Goal: Task Accomplishment & Management: Complete application form

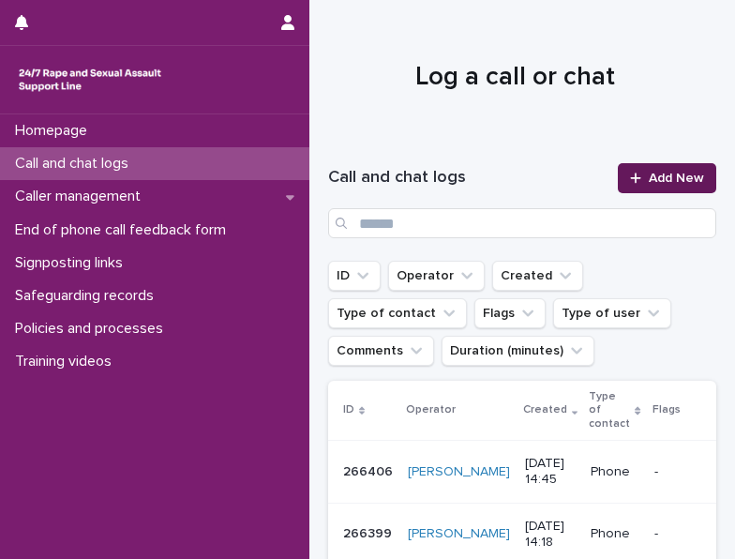
click at [675, 179] on span "Add New" at bounding box center [676, 178] width 55 height 13
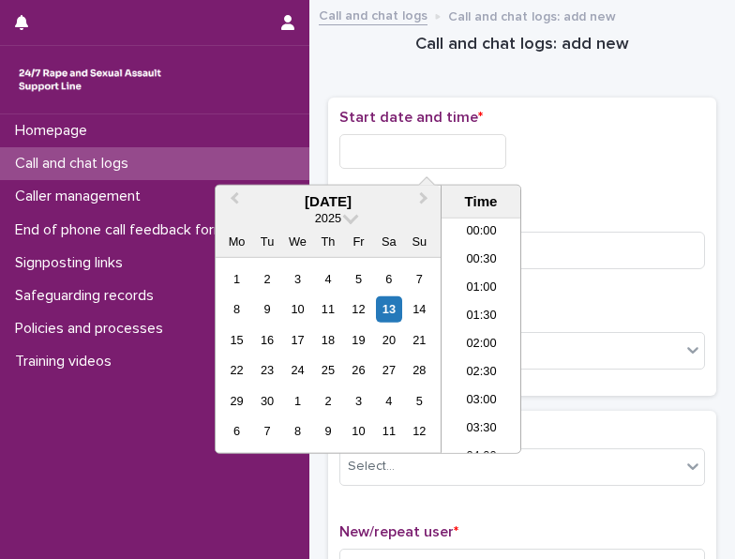
click at [400, 147] on input "text" at bounding box center [423, 151] width 167 height 35
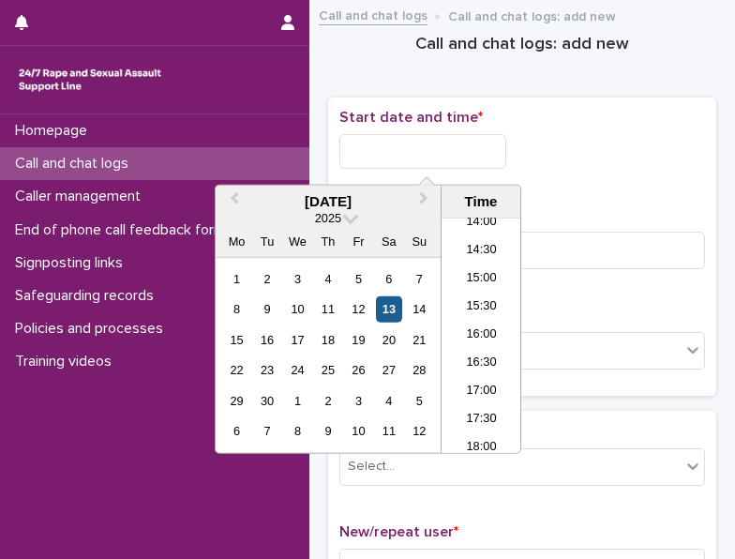
click at [396, 301] on div "13" at bounding box center [388, 308] width 25 height 25
click at [454, 145] on input "**********" at bounding box center [423, 151] width 167 height 35
type input "**********"
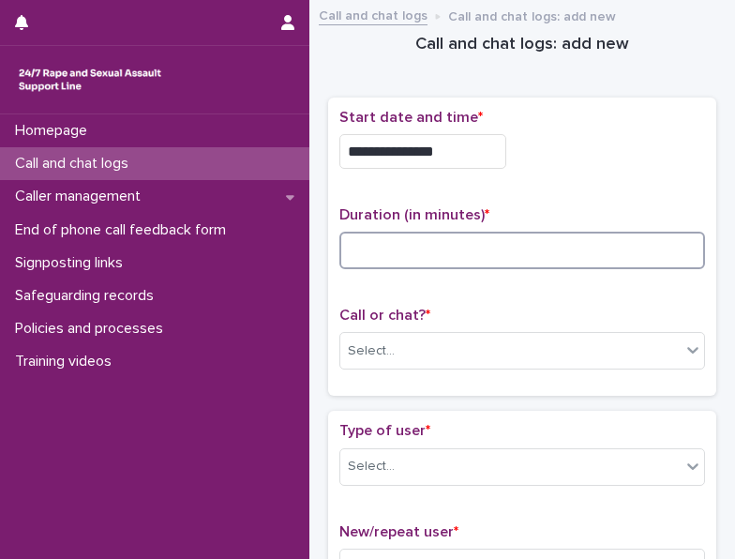
click at [415, 246] on input at bounding box center [523, 251] width 366 height 38
type input "*"
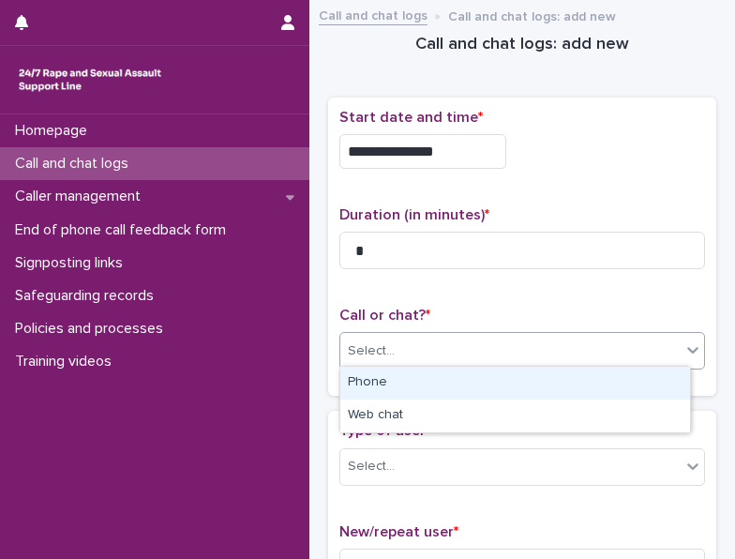
click at [516, 352] on div "Select..." at bounding box center [511, 351] width 341 height 31
click at [472, 378] on div "Phone" at bounding box center [516, 383] width 350 height 33
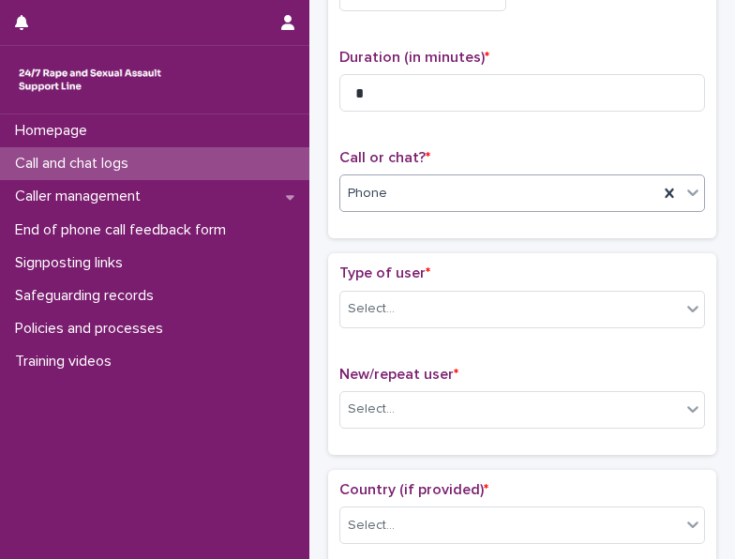
scroll to position [188, 0]
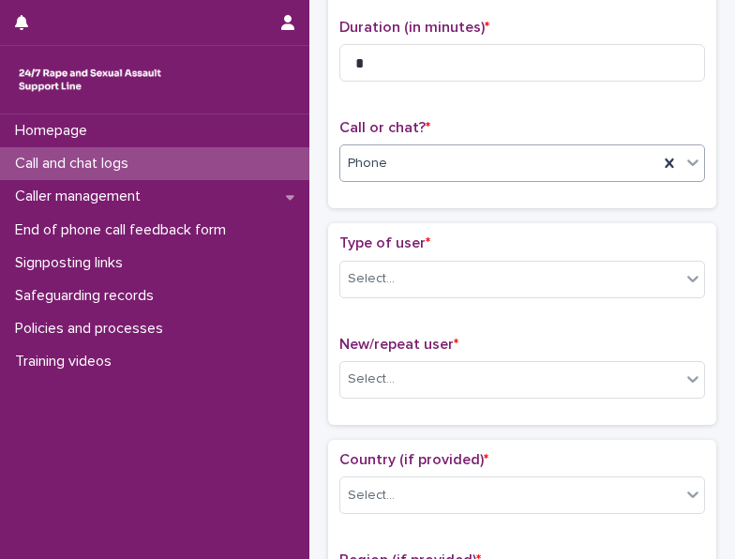
click at [454, 250] on div "Type of user * Select..." at bounding box center [523, 274] width 366 height 78
click at [451, 265] on div "Select..." at bounding box center [511, 279] width 341 height 31
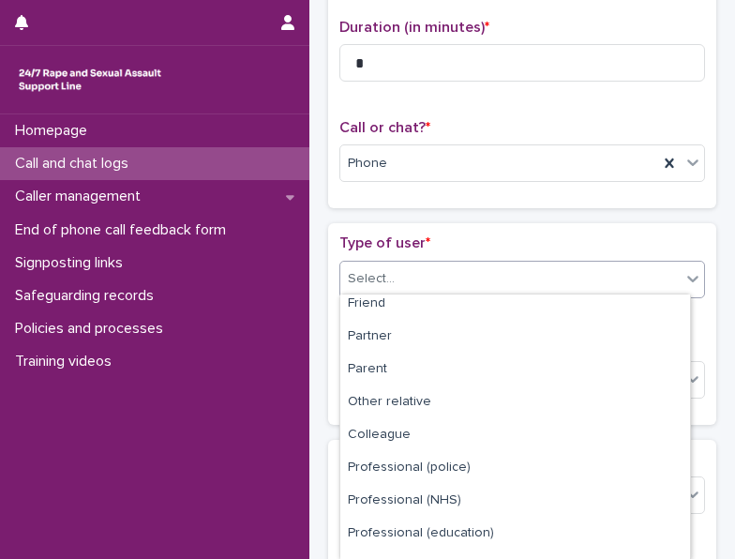
scroll to position [0, 0]
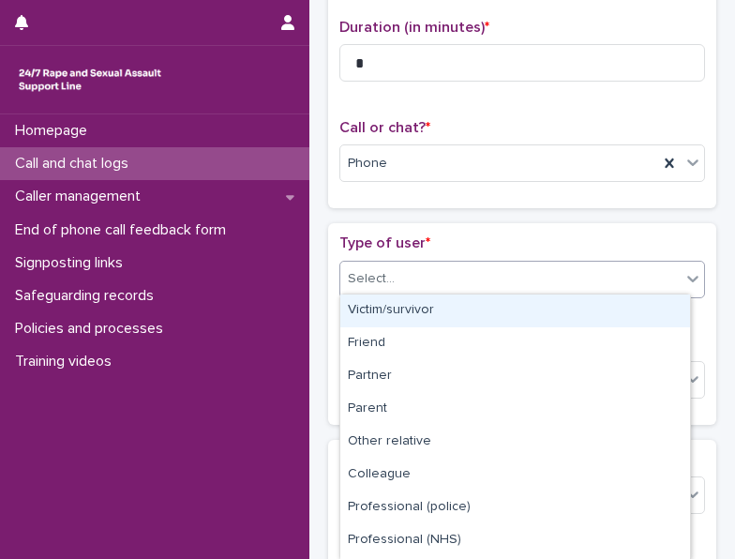
click at [400, 314] on div "Victim/survivor" at bounding box center [516, 311] width 350 height 33
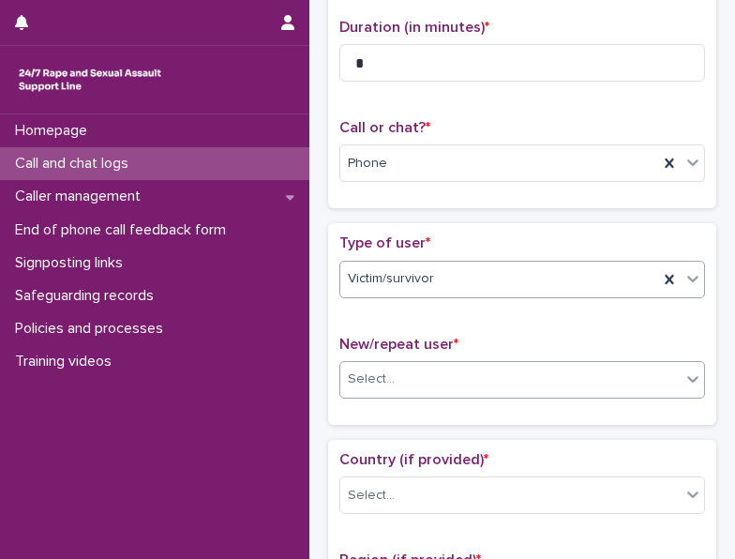
click at [402, 364] on div "Select..." at bounding box center [511, 379] width 341 height 31
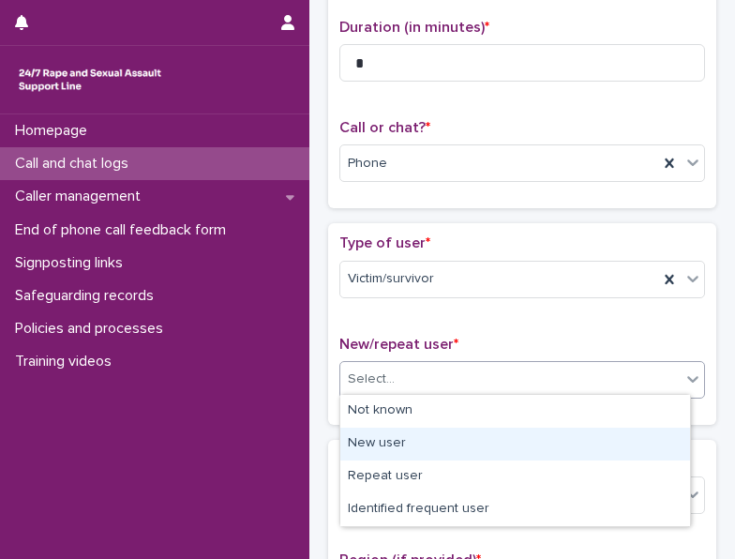
click at [394, 447] on div "New user" at bounding box center [516, 444] width 350 height 33
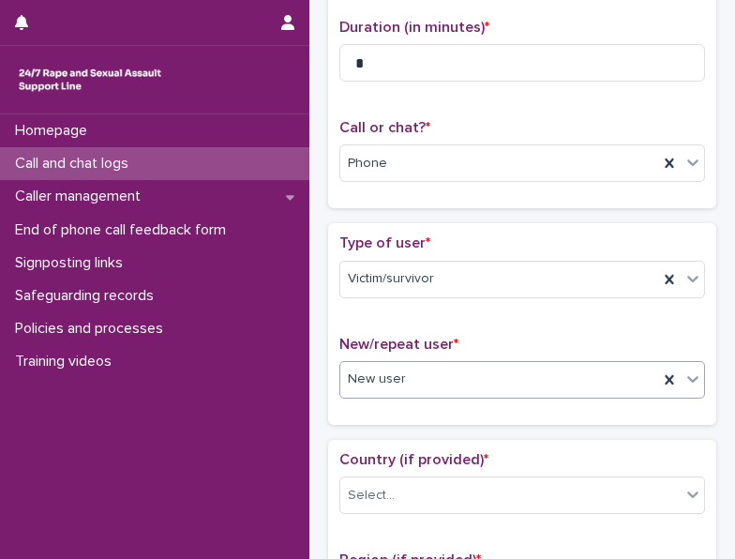
scroll to position [469, 0]
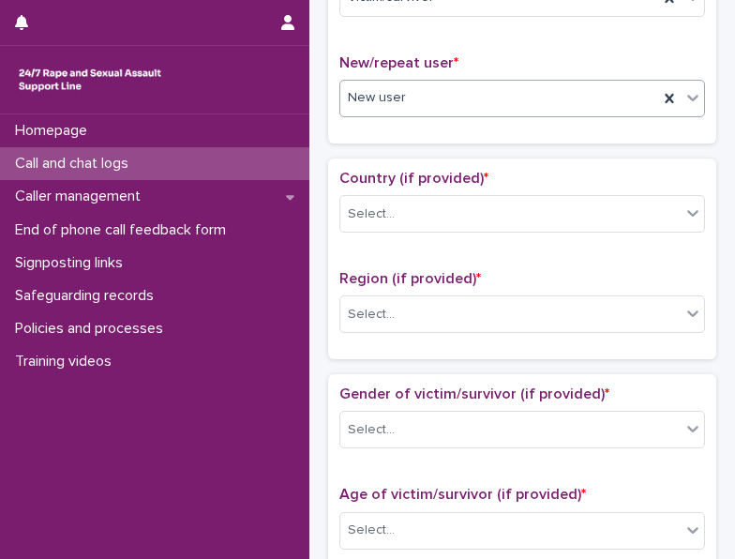
click at [448, 227] on div "Country (if provided) * Select..." at bounding box center [523, 209] width 366 height 78
click at [445, 218] on div "Select..." at bounding box center [511, 214] width 341 height 31
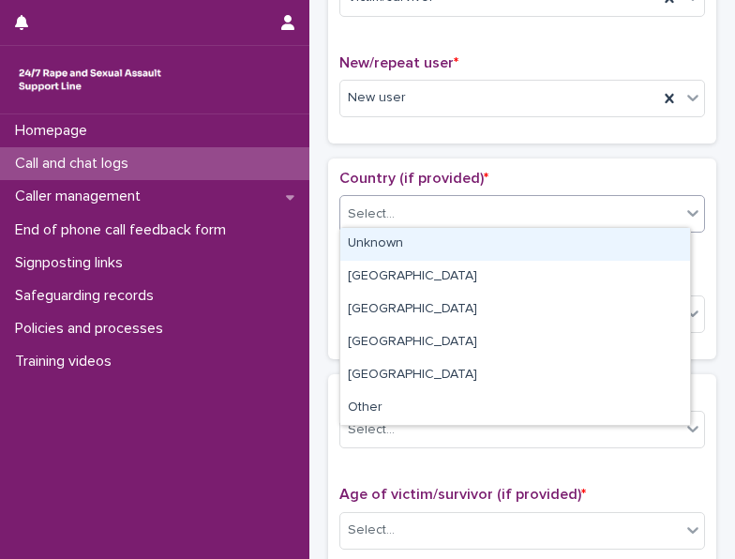
click at [432, 250] on div "Unknown" at bounding box center [516, 244] width 350 height 33
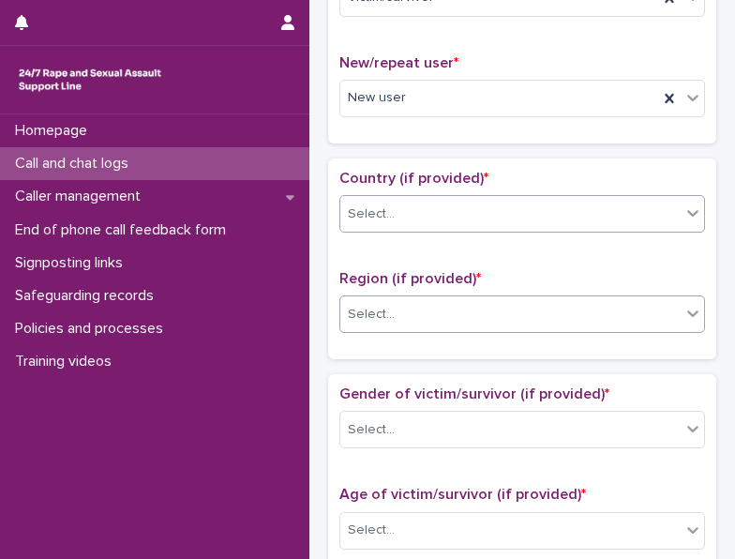
click at [417, 299] on div "Select..." at bounding box center [511, 314] width 341 height 31
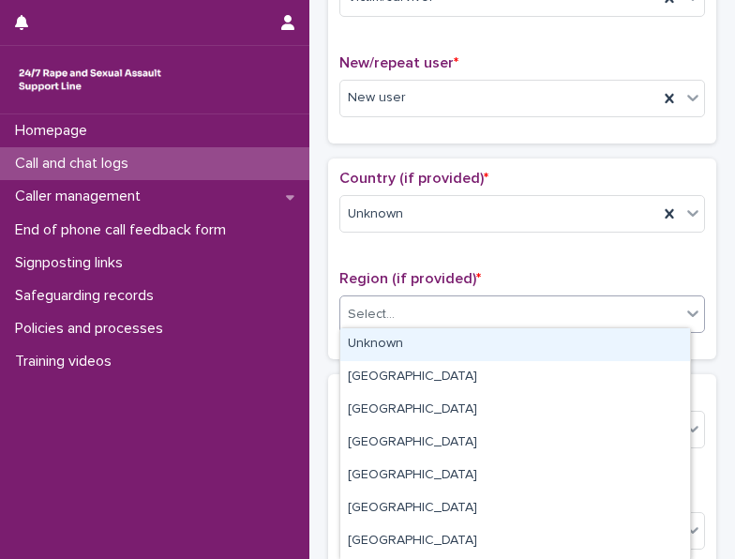
click at [398, 351] on div "Unknown" at bounding box center [516, 344] width 350 height 33
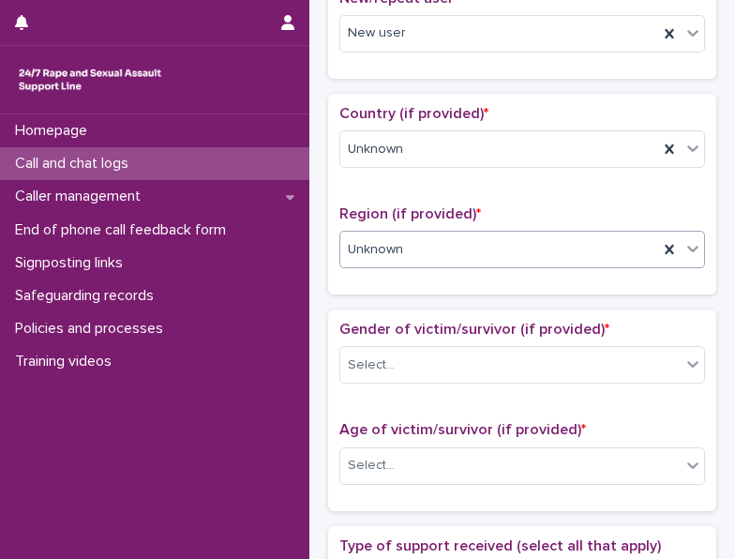
scroll to position [563, 0]
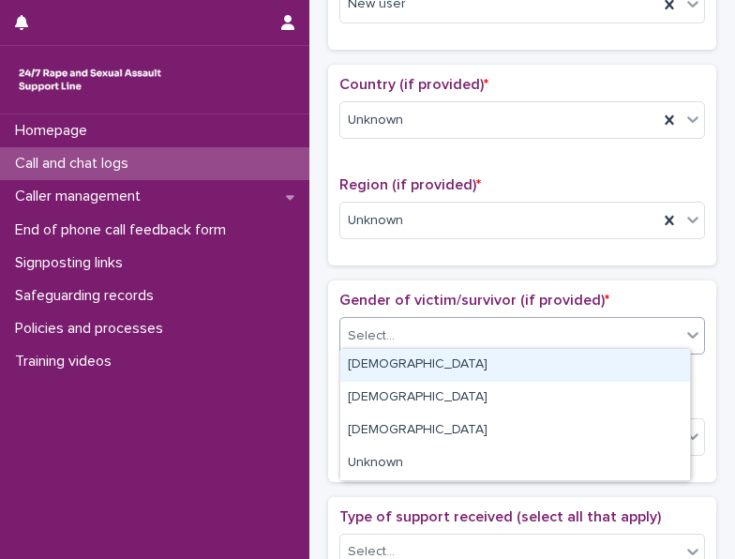
click at [405, 334] on div "Select..." at bounding box center [511, 336] width 341 height 31
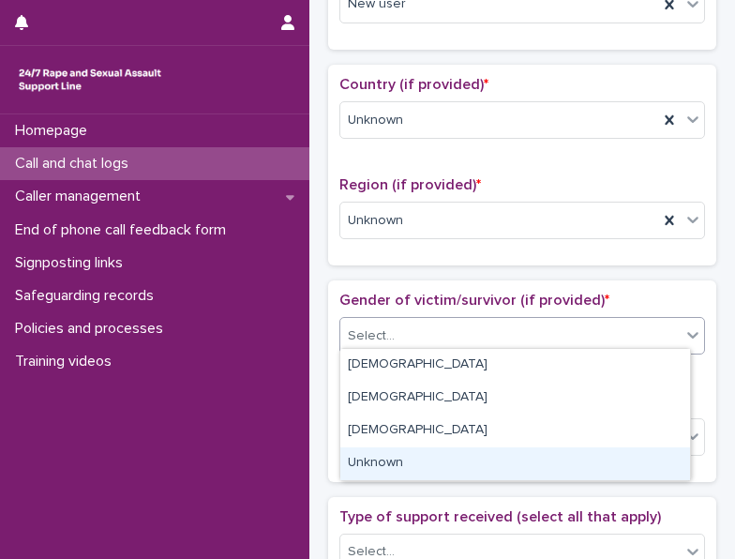
click at [398, 468] on div "Unknown" at bounding box center [516, 463] width 350 height 33
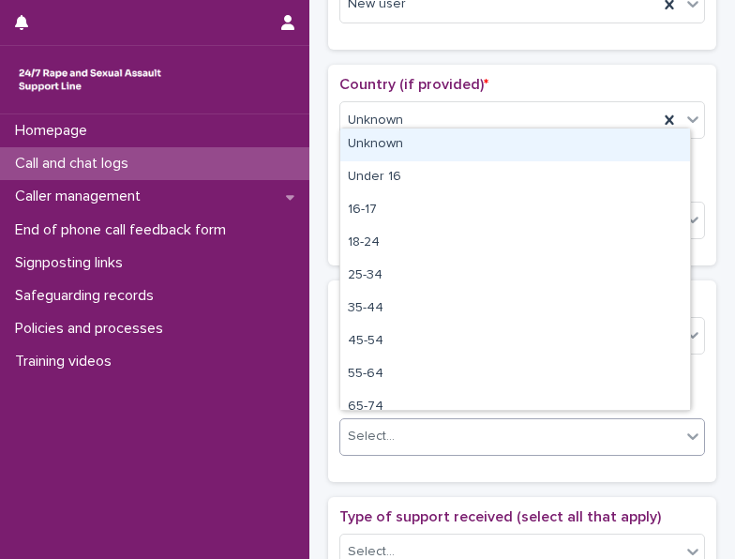
click at [401, 434] on div "Select..." at bounding box center [511, 436] width 341 height 31
click at [403, 157] on div "Unknown" at bounding box center [516, 145] width 350 height 33
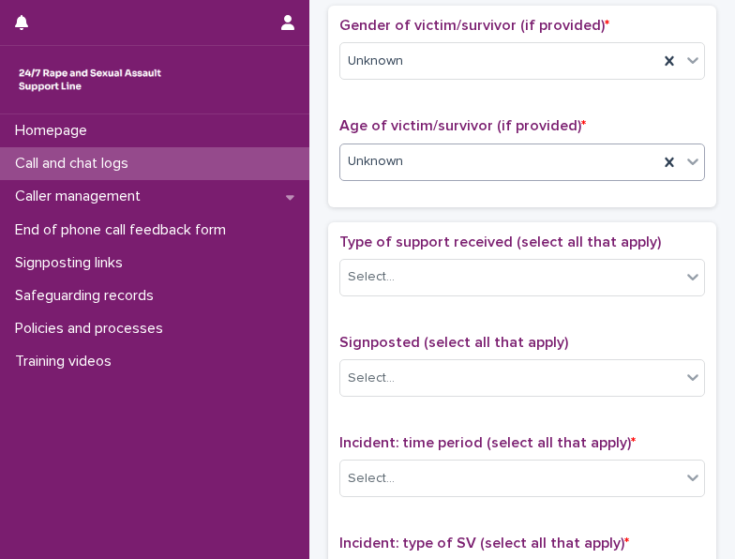
scroll to position [844, 0]
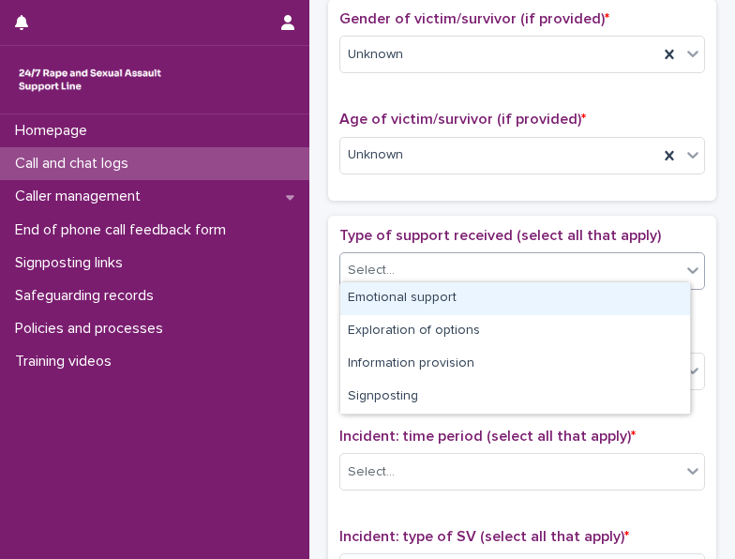
click at [391, 261] on div "Select..." at bounding box center [371, 271] width 47 height 20
click at [388, 305] on div "Emotional support" at bounding box center [516, 298] width 350 height 33
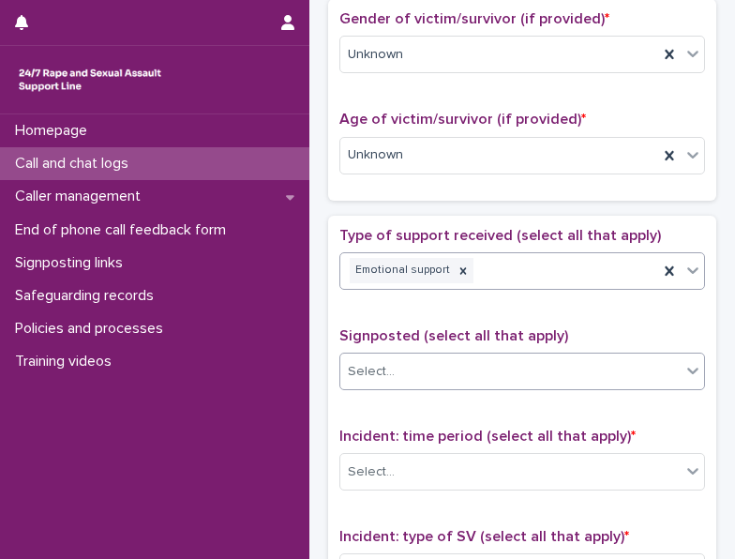
click at [399, 374] on div "Select..." at bounding box center [511, 371] width 341 height 31
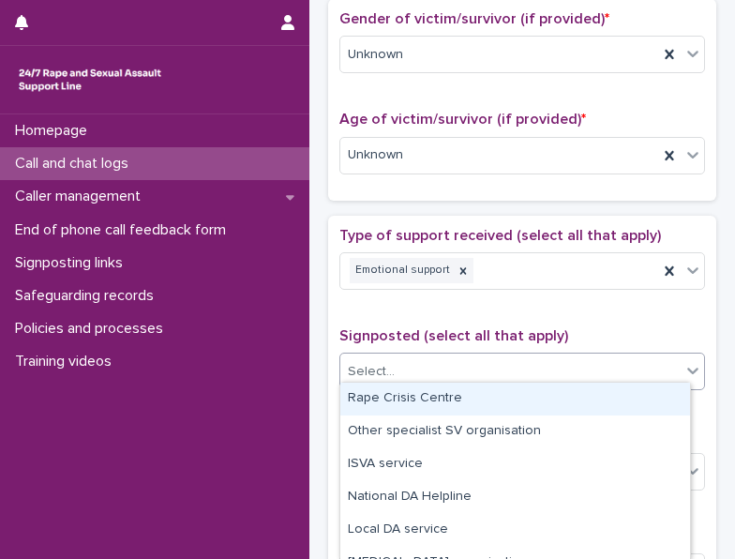
click at [464, 328] on span "Signposted (select all that apply)" at bounding box center [454, 335] width 229 height 15
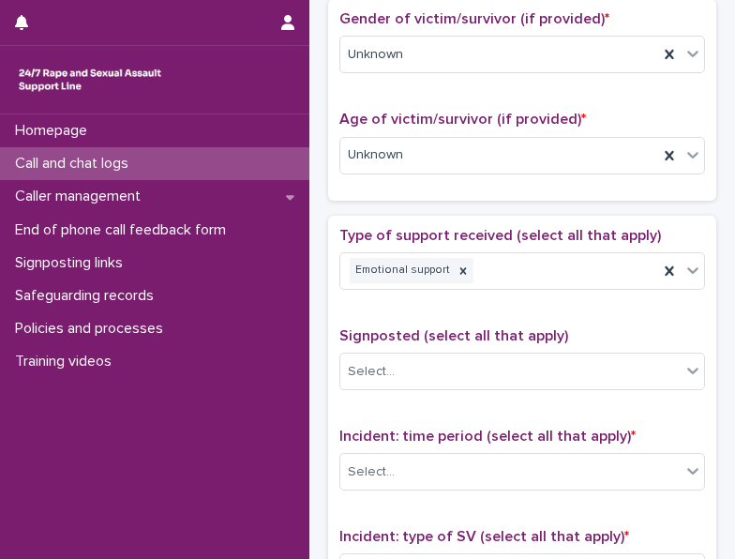
scroll to position [1032, 0]
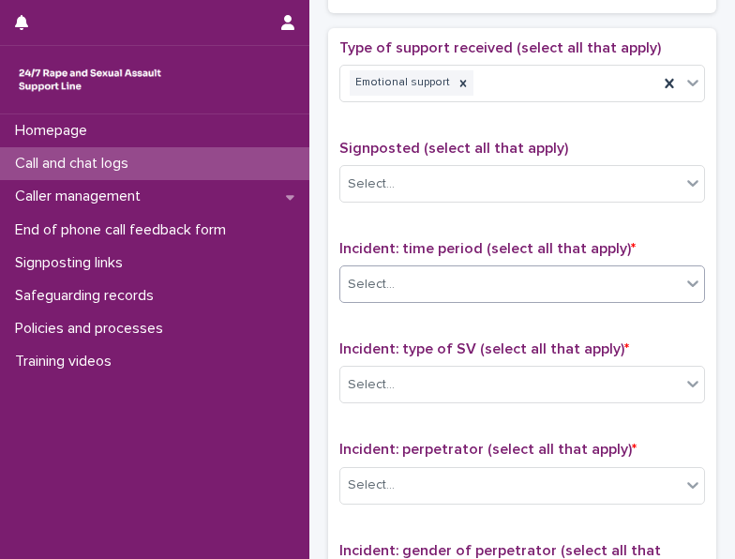
click at [460, 280] on div "Select..." at bounding box center [511, 284] width 341 height 31
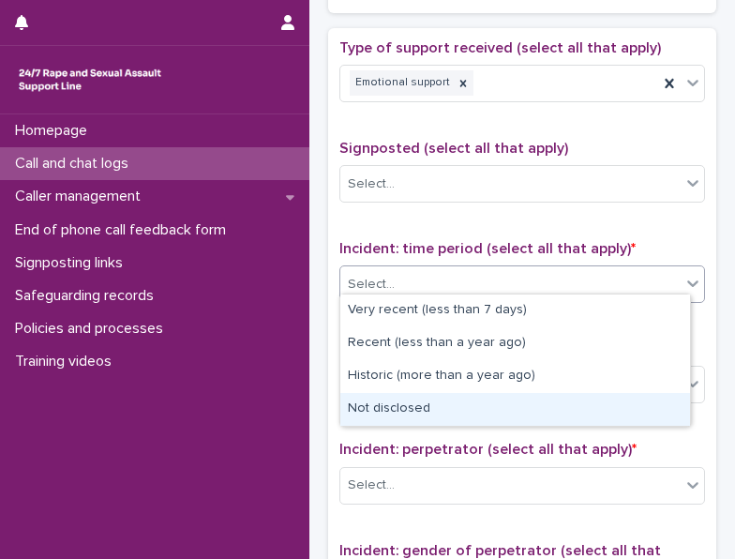
click at [413, 406] on div "Not disclosed" at bounding box center [516, 409] width 350 height 33
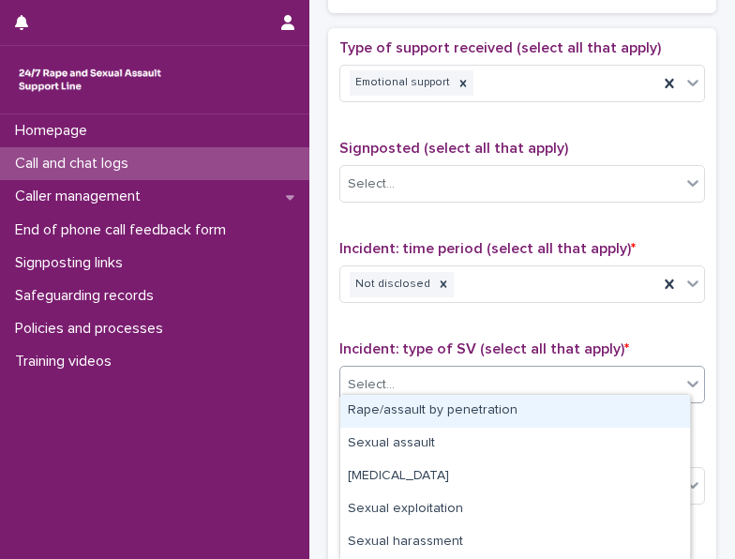
click at [422, 382] on div "Select..." at bounding box center [511, 385] width 341 height 31
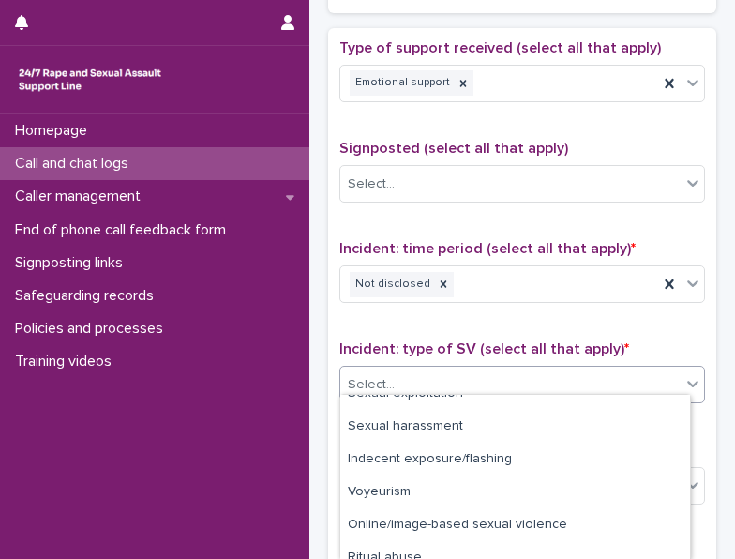
scroll to position [163, 0]
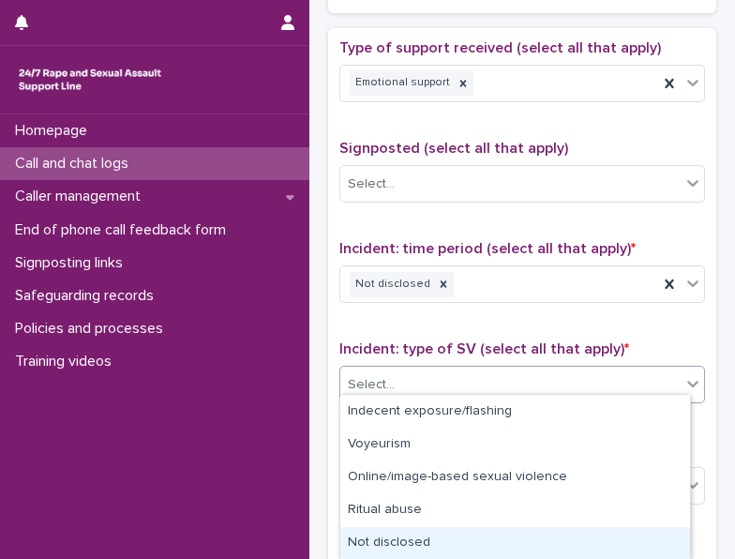
click at [422, 543] on div "Not disclosed" at bounding box center [516, 543] width 350 height 33
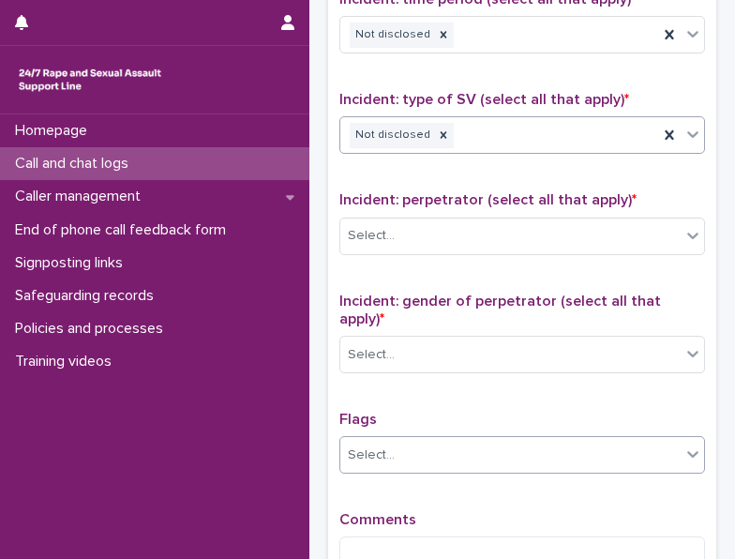
scroll to position [1313, 0]
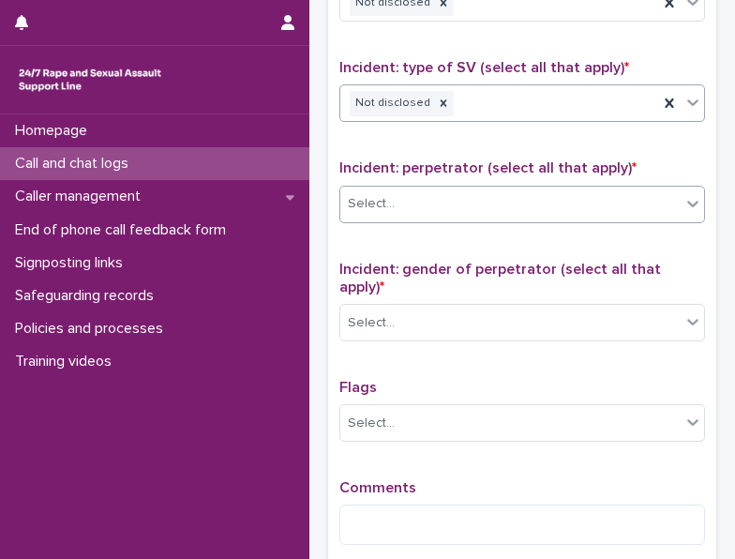
click at [442, 200] on div "Select..." at bounding box center [511, 204] width 341 height 31
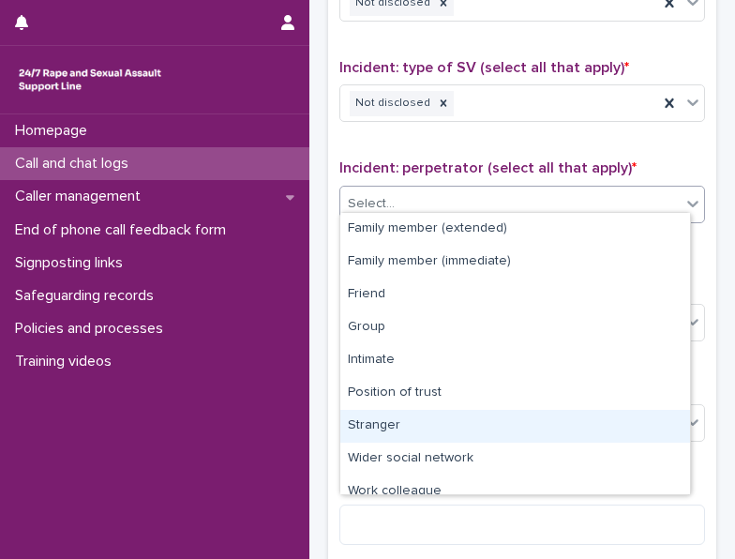
scroll to position [80, 0]
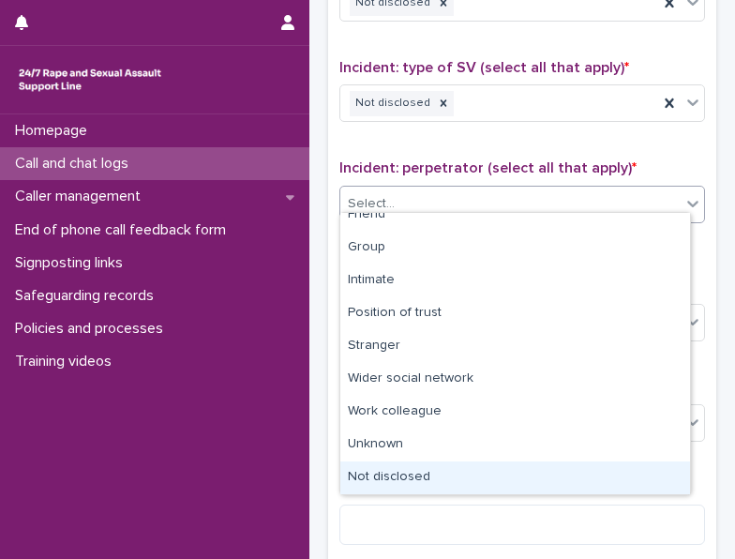
click at [394, 474] on div "Not disclosed" at bounding box center [516, 478] width 350 height 33
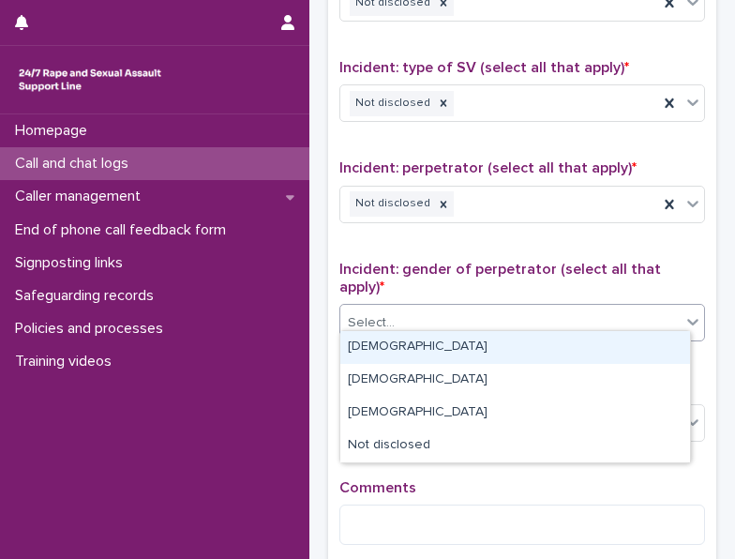
click at [397, 310] on div "Select..." at bounding box center [511, 323] width 341 height 31
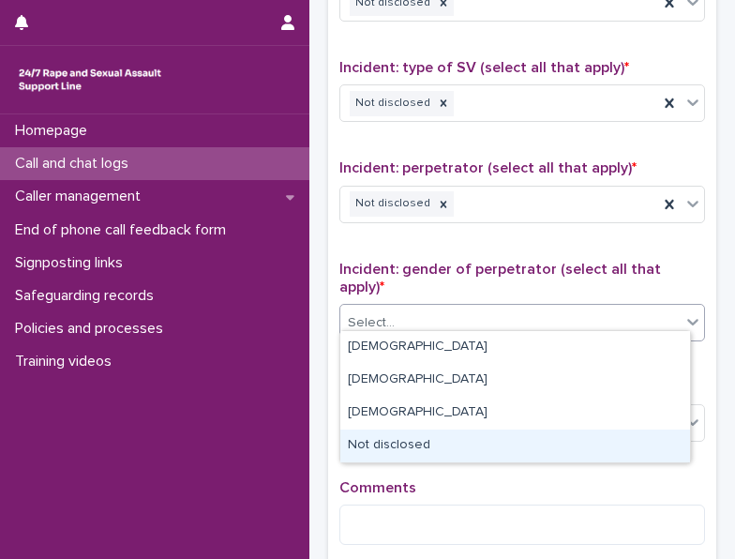
click at [375, 453] on div "Not disclosed" at bounding box center [516, 446] width 350 height 33
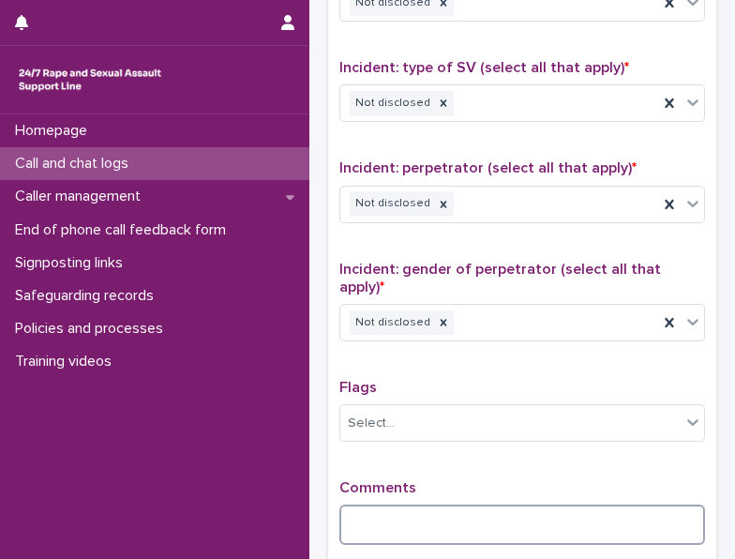
click at [379, 508] on textarea at bounding box center [523, 524] width 366 height 39
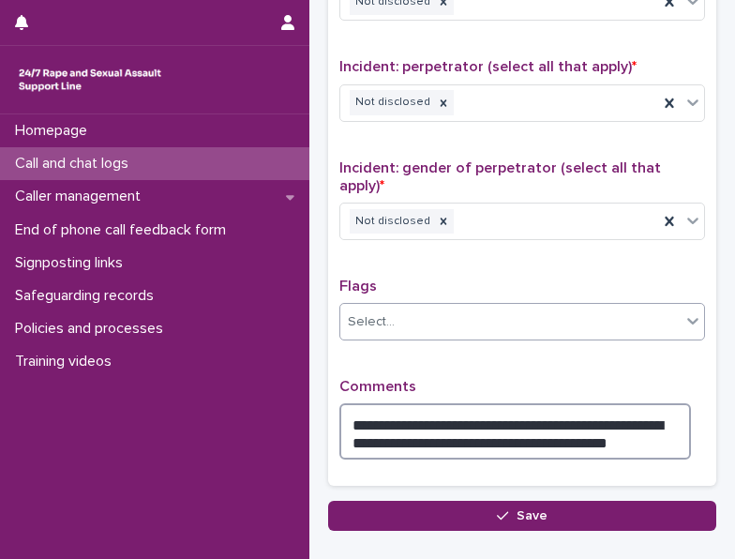
scroll to position [1522, 0]
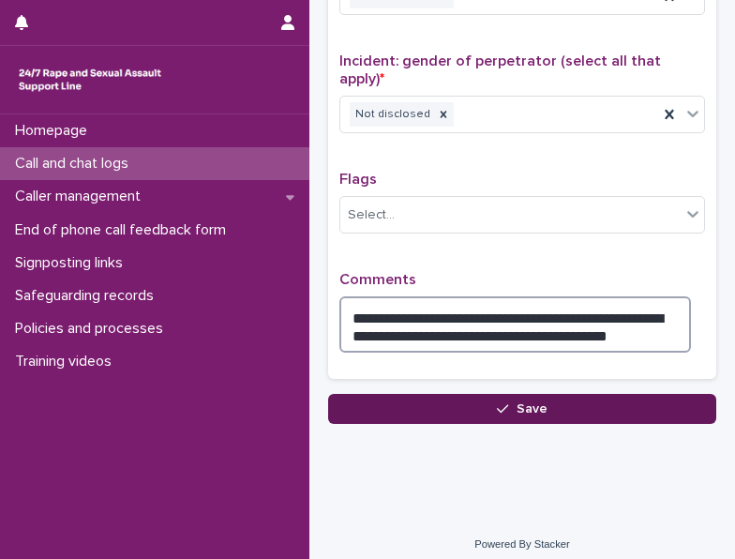
type textarea "**********"
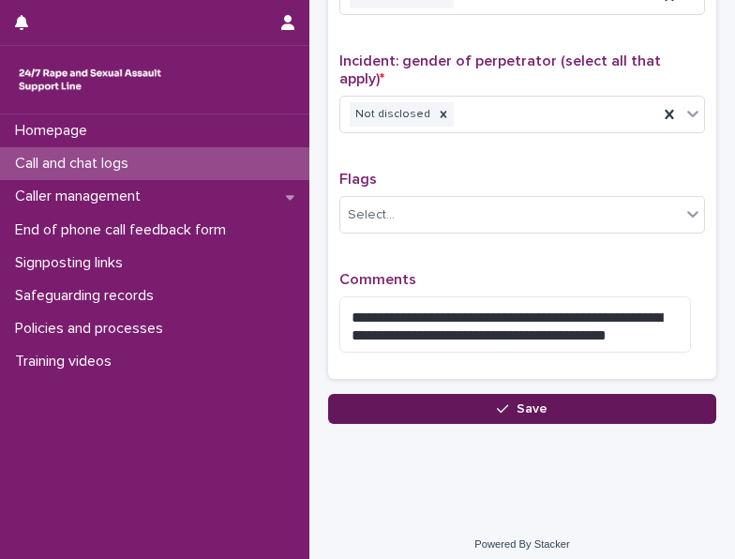
click at [602, 394] on button "Save" at bounding box center [522, 409] width 388 height 30
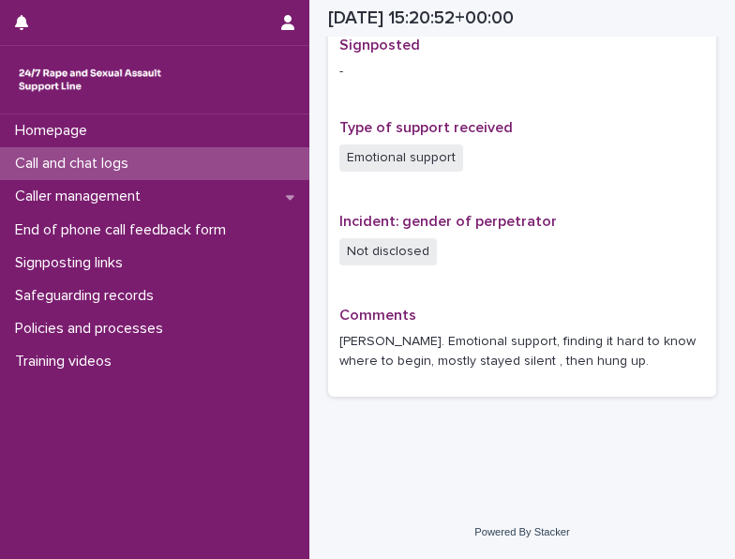
scroll to position [1223, 0]
